Goal: Task Accomplishment & Management: Manage account settings

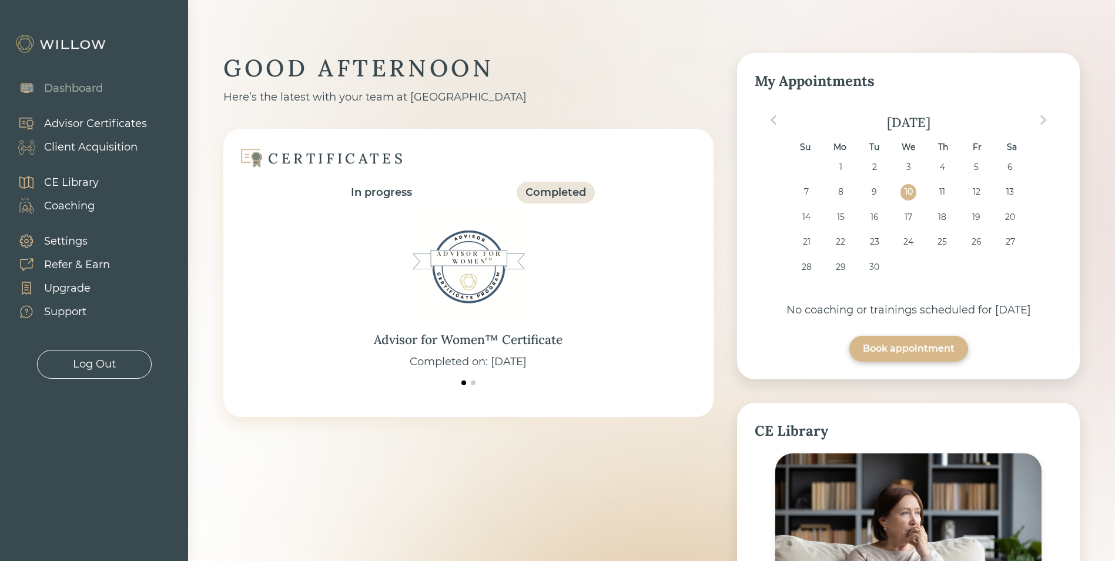
click at [66, 144] on div "Client Acquisition" at bounding box center [90, 147] width 93 height 16
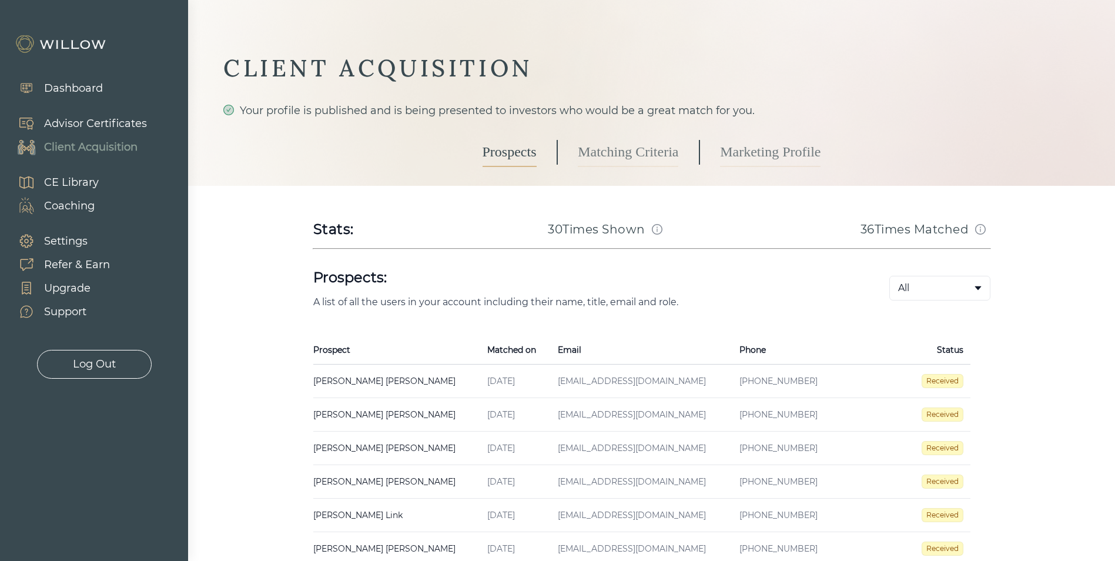
click at [330, 377] on td "[PERSON_NAME] Created on [DATE] Email [EMAIL_ADDRESS][DOMAIN_NAME] Phone [PHONE…" at bounding box center [396, 381] width 167 height 34
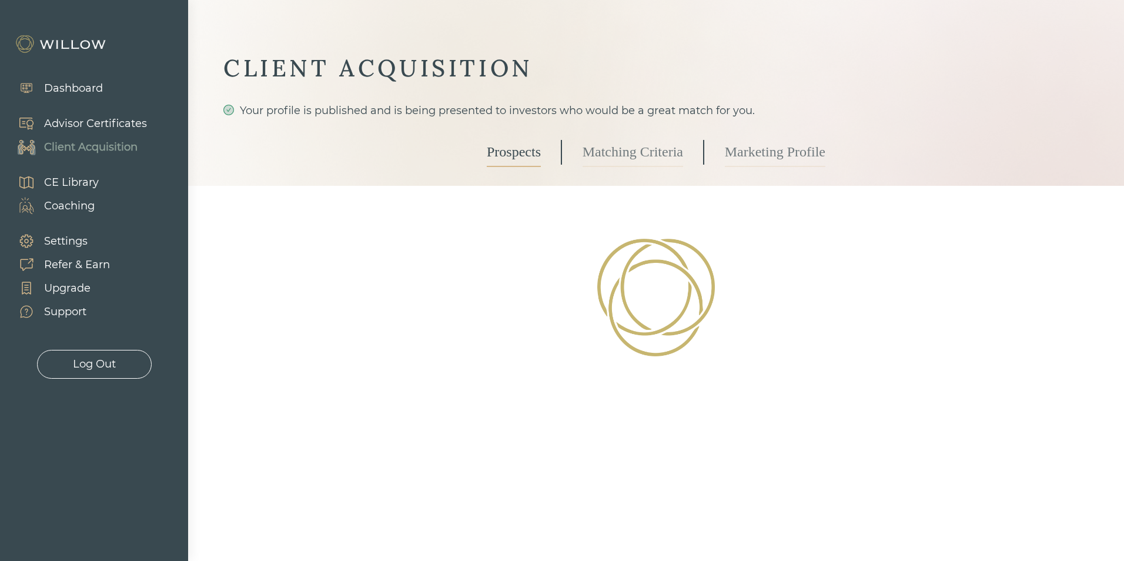
select select "3"
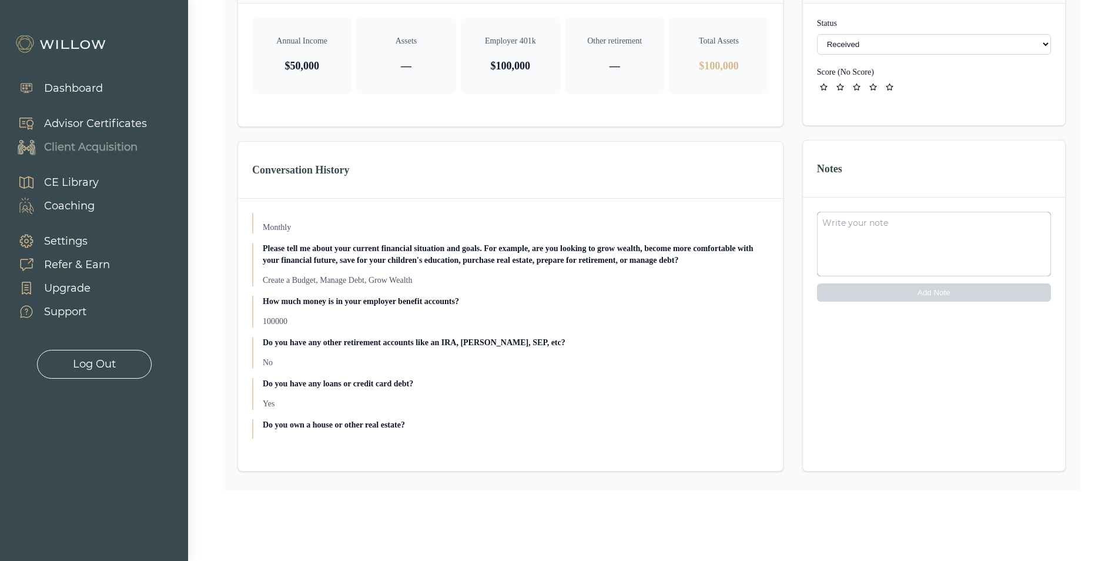
scroll to position [781, 0]
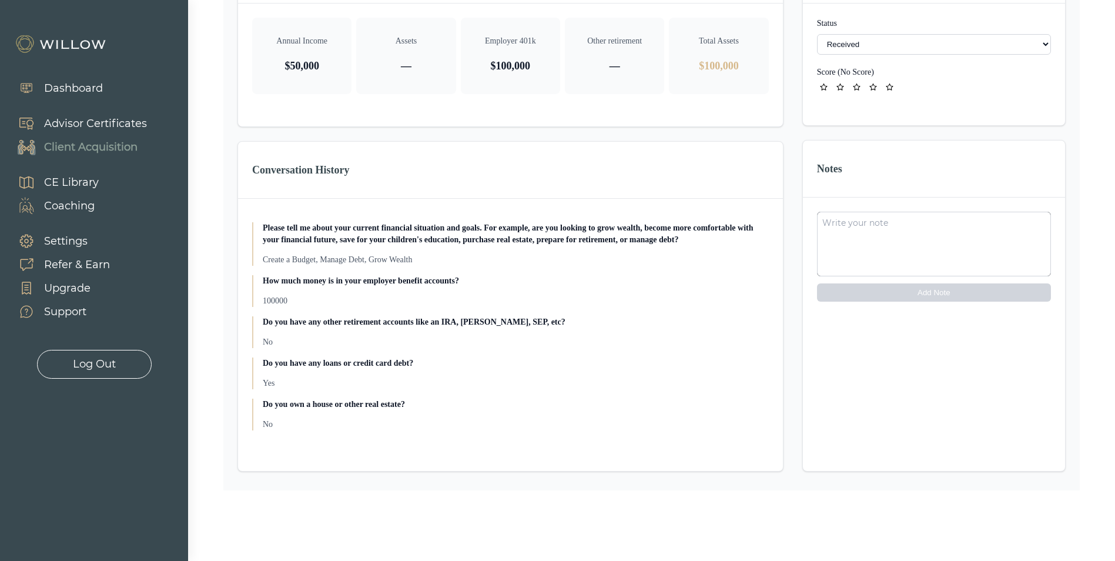
click at [684, 128] on div "Financial Overview Annual Income $50,000 Assets — Employer 401k $100,000 Other …" at bounding box center [510, 208] width 546 height 525
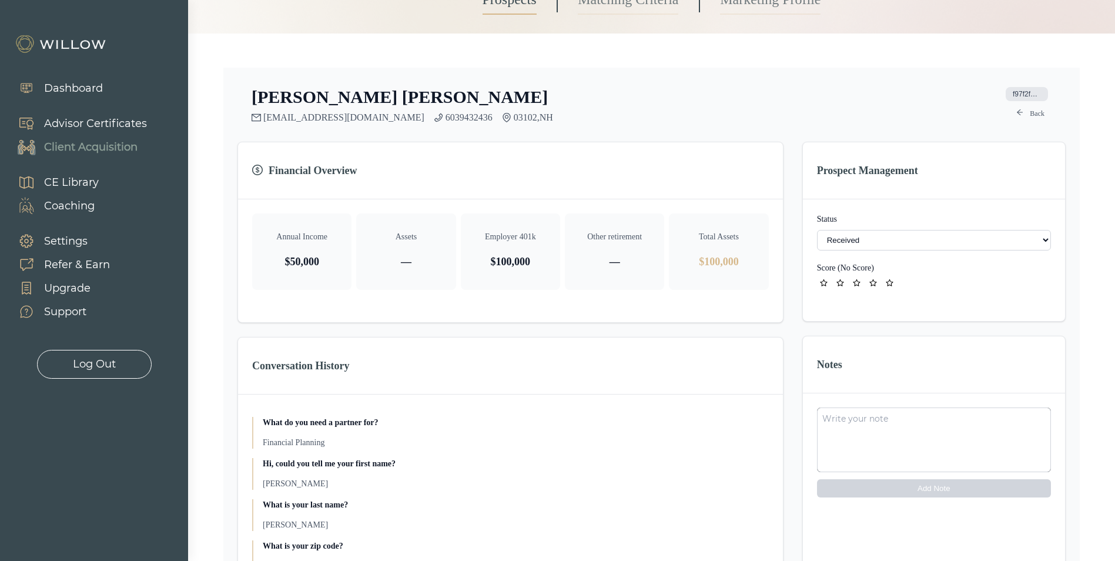
scroll to position [145, 0]
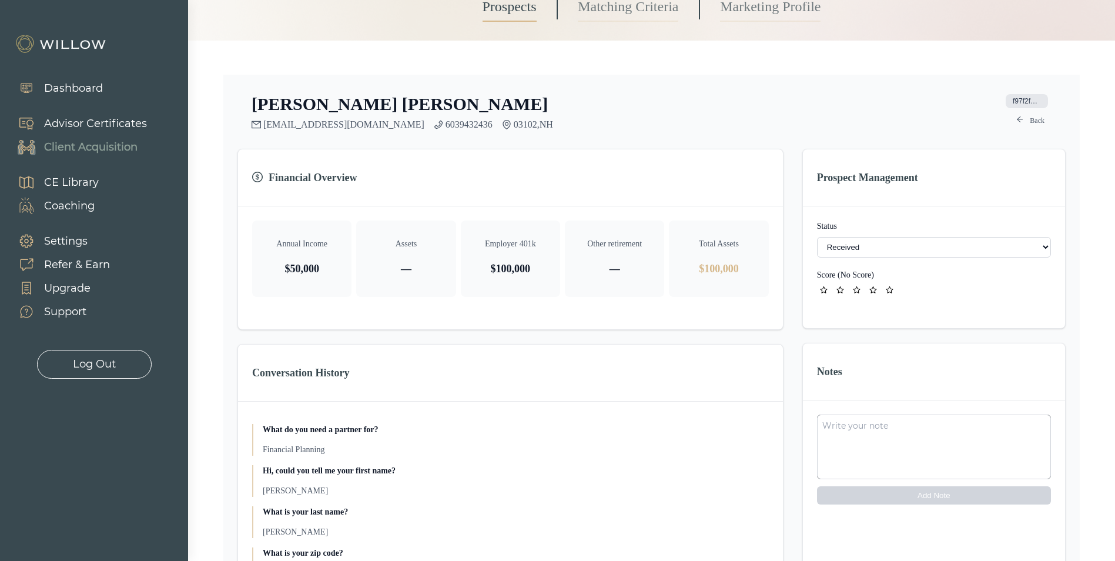
click at [1037, 122] on link "Back" at bounding box center [1030, 120] width 42 height 14
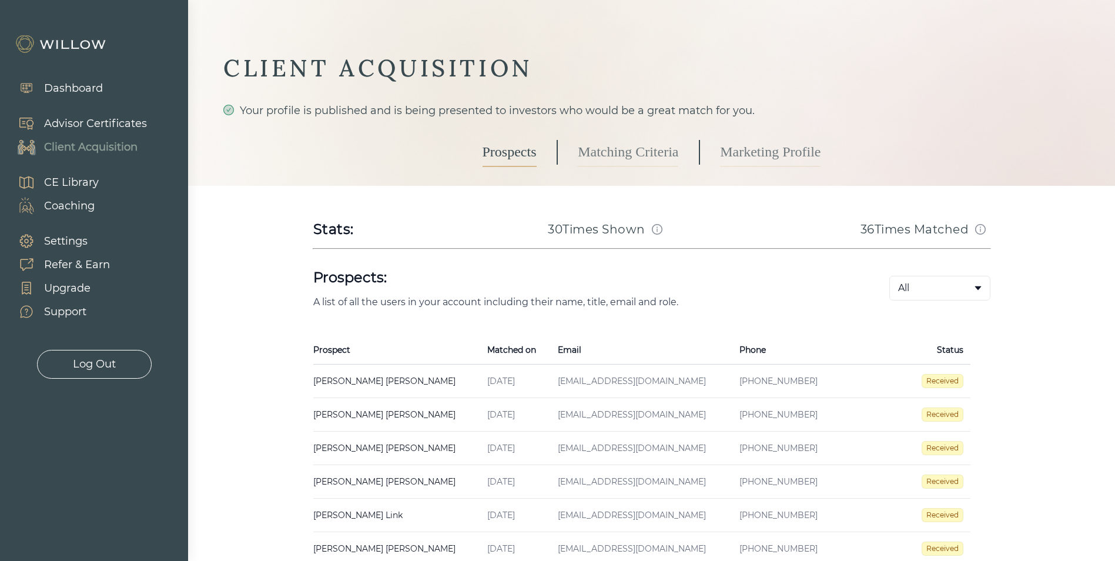
click at [364, 417] on td "[PERSON_NAME] Created on [DATE] Email [EMAIL_ADDRESS][DOMAIN_NAME] Phone [PHONE…" at bounding box center [396, 415] width 167 height 34
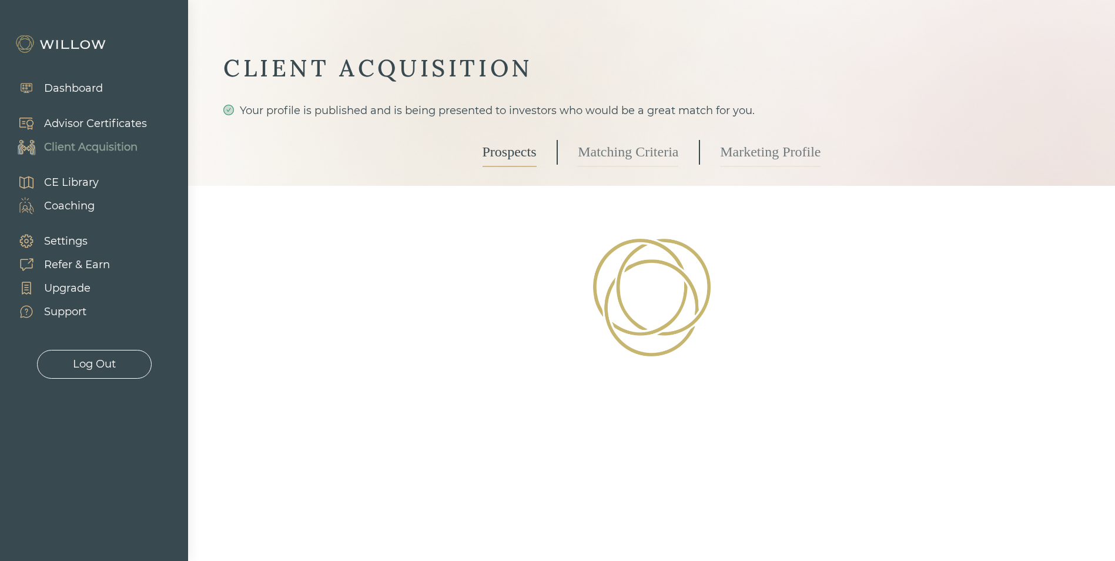
select select "3"
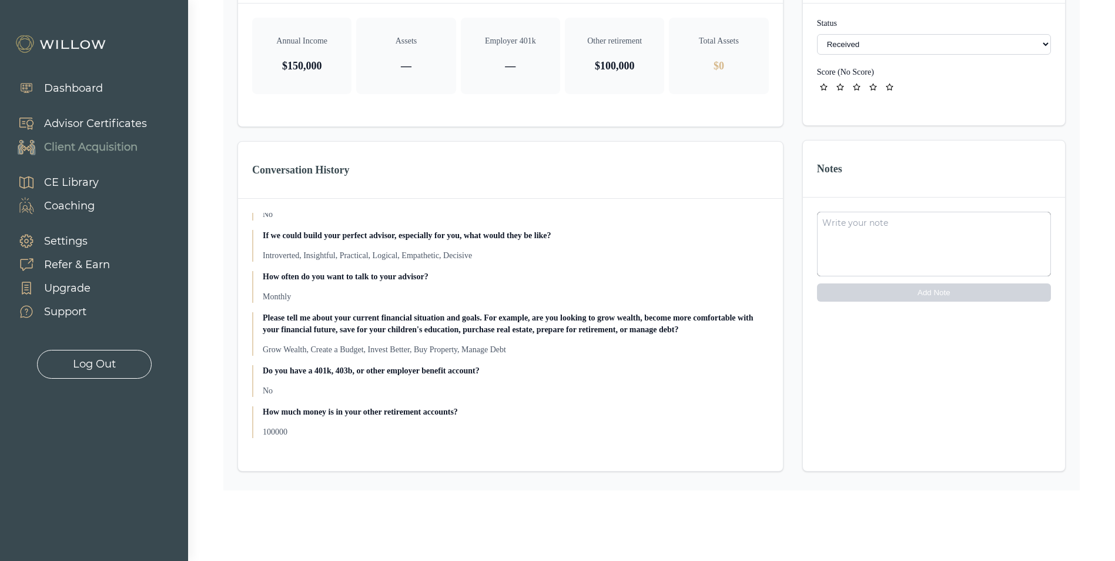
scroll to position [781, 0]
